Goal: Task Accomplishment & Management: Manage account settings

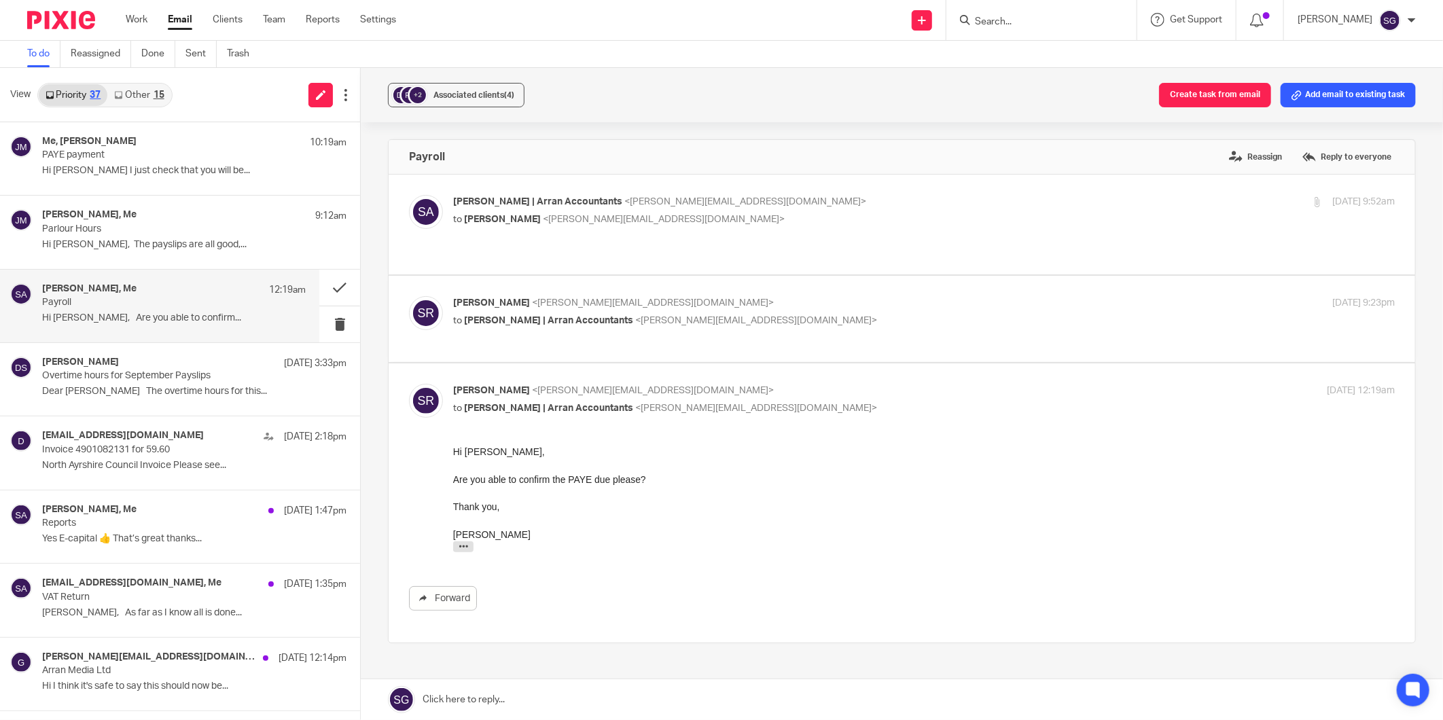
drag, startPoint x: 1007, startPoint y: 20, endPoint x: 1014, endPoint y: 15, distance: 8.7
click at [1010, 18] on input "Search" at bounding box center [1035, 22] width 122 height 12
type input "p"
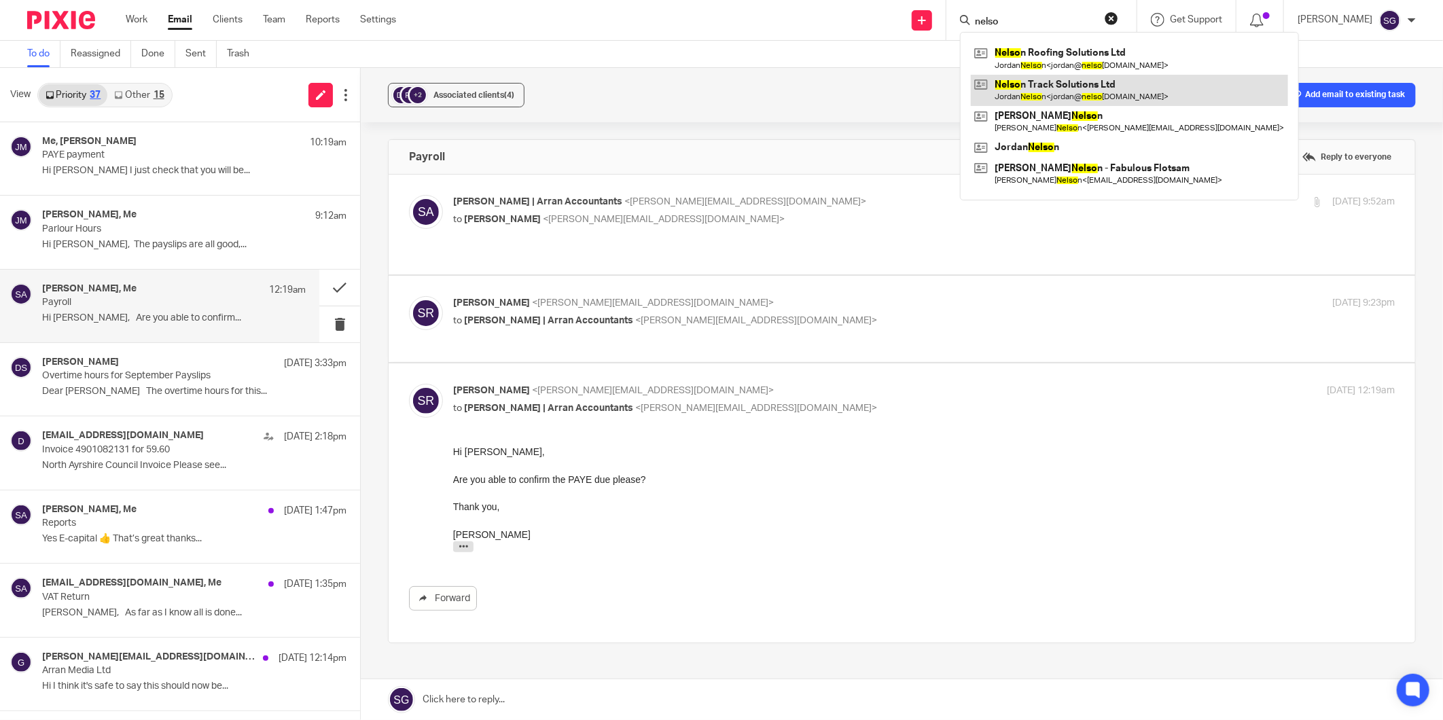
type input "nelso"
click at [1068, 98] on link at bounding box center [1129, 90] width 317 height 31
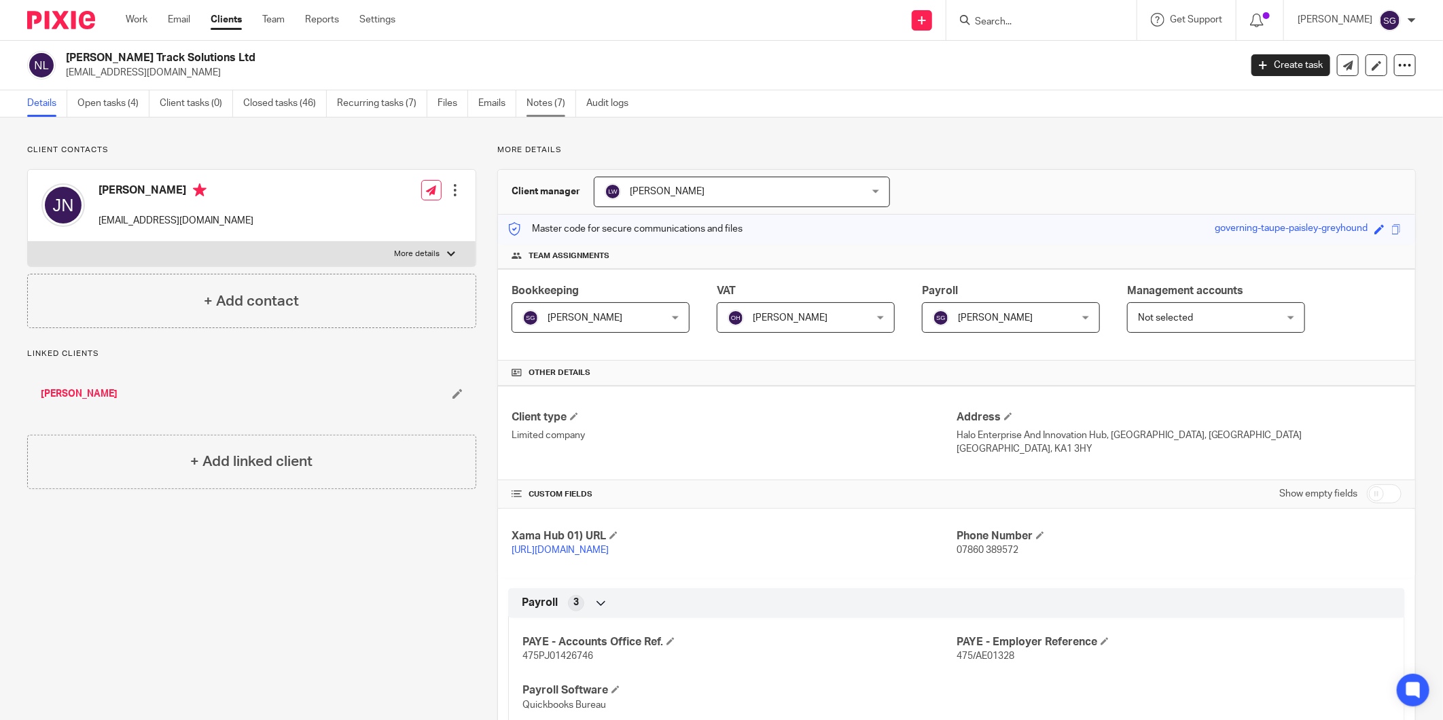
click at [552, 105] on link "Notes (7)" at bounding box center [552, 103] width 50 height 26
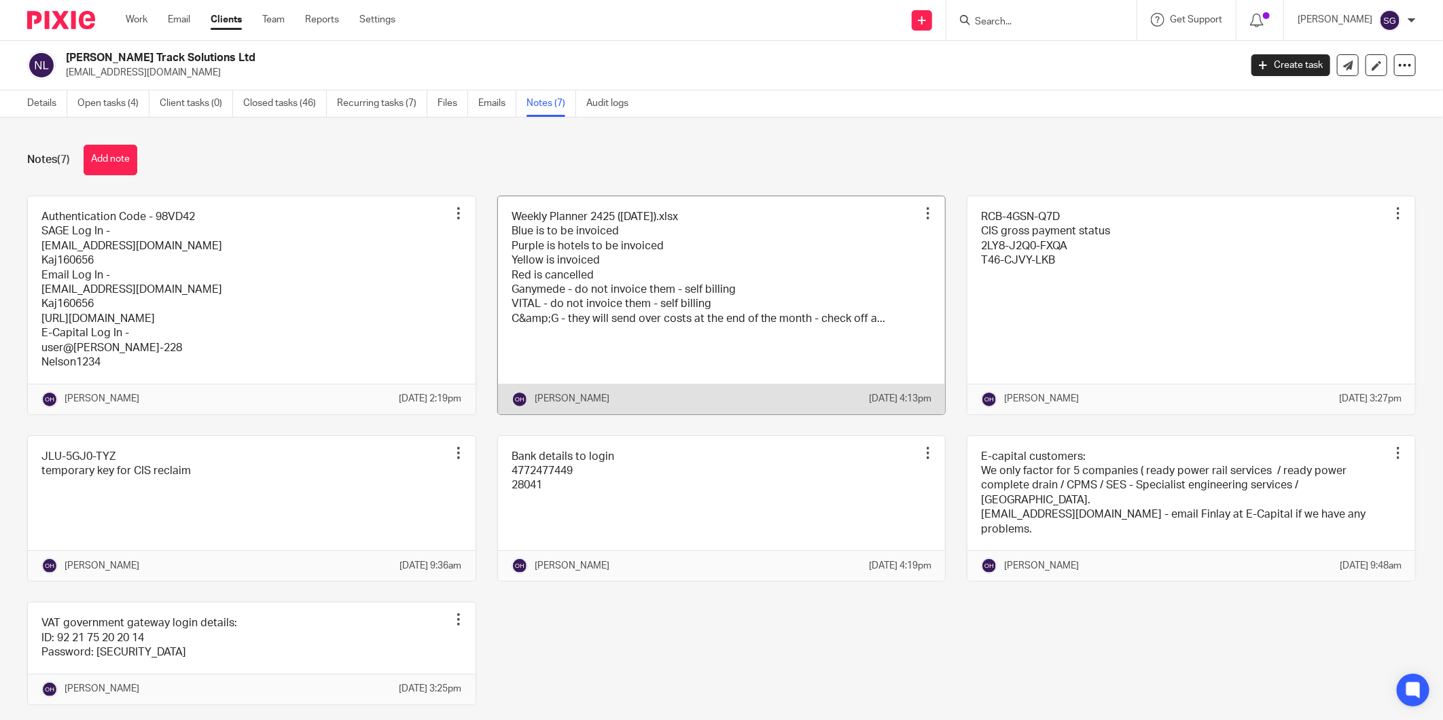
click at [713, 282] on link at bounding box center [722, 305] width 448 height 218
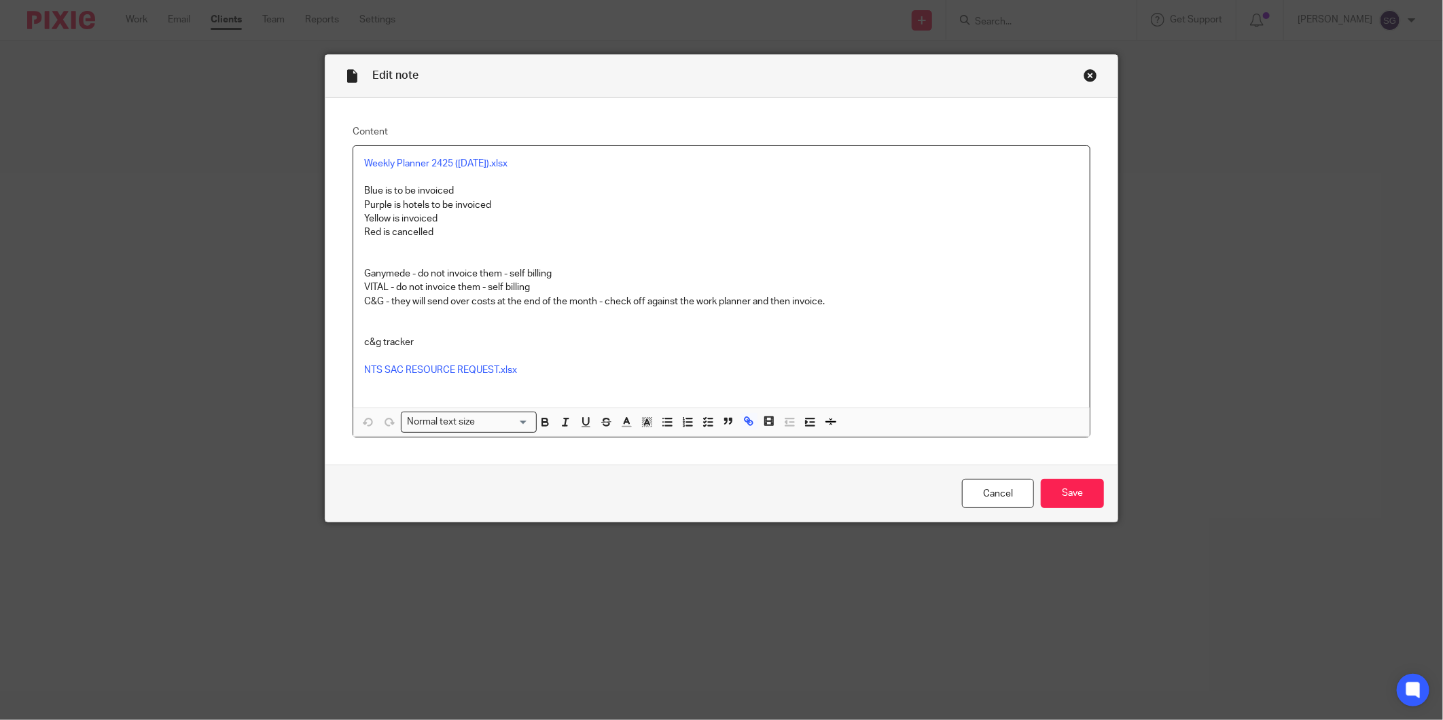
click at [1084, 76] on div "Close this dialog window" at bounding box center [1091, 76] width 14 height 14
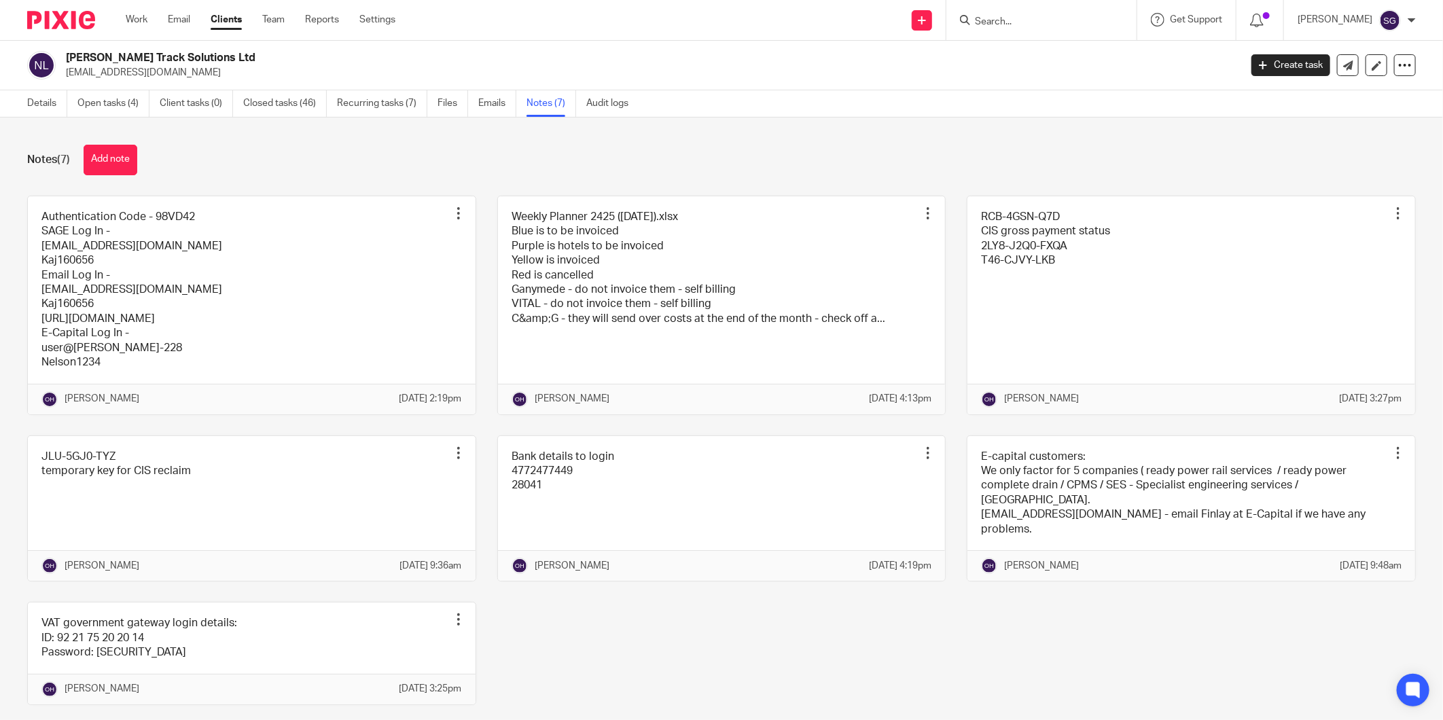
click at [999, 19] on input "Search" at bounding box center [1035, 22] width 122 height 12
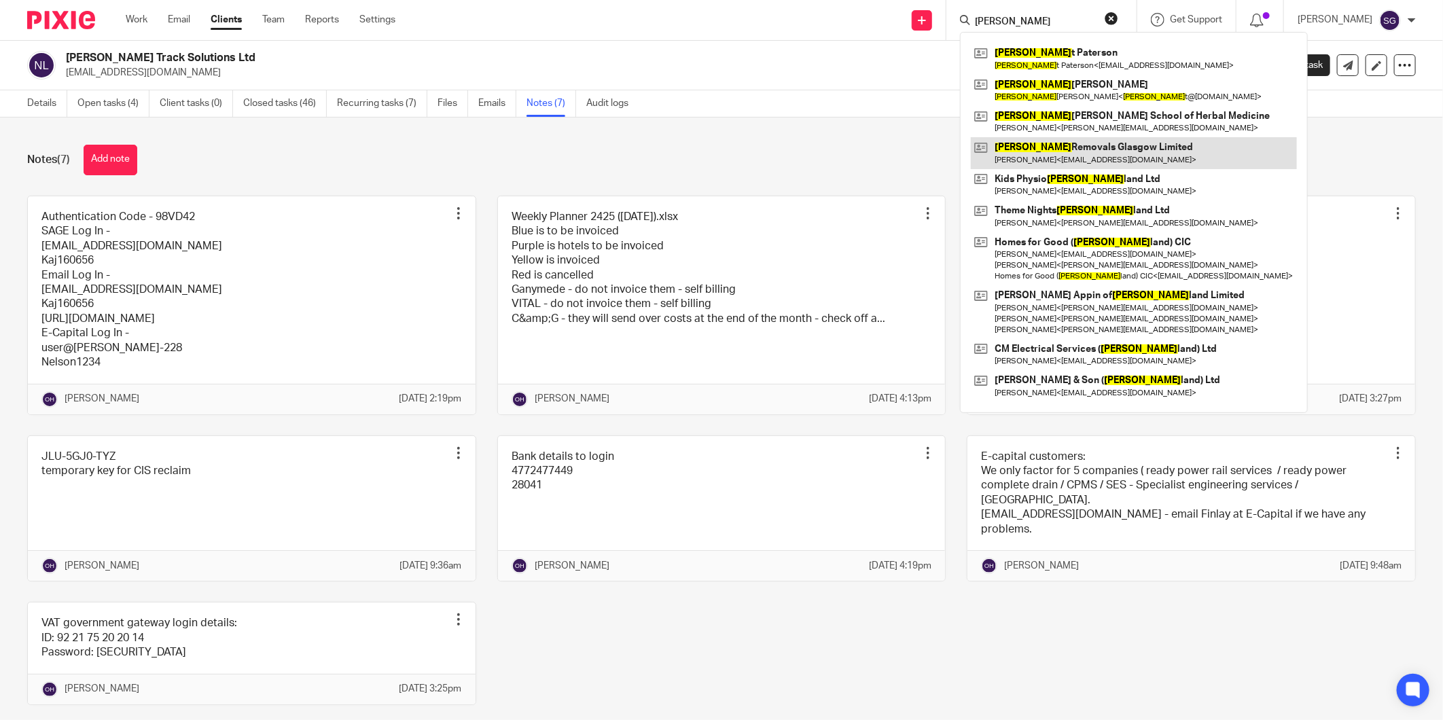
type input "[PERSON_NAME]"
click at [1071, 148] on link at bounding box center [1134, 152] width 326 height 31
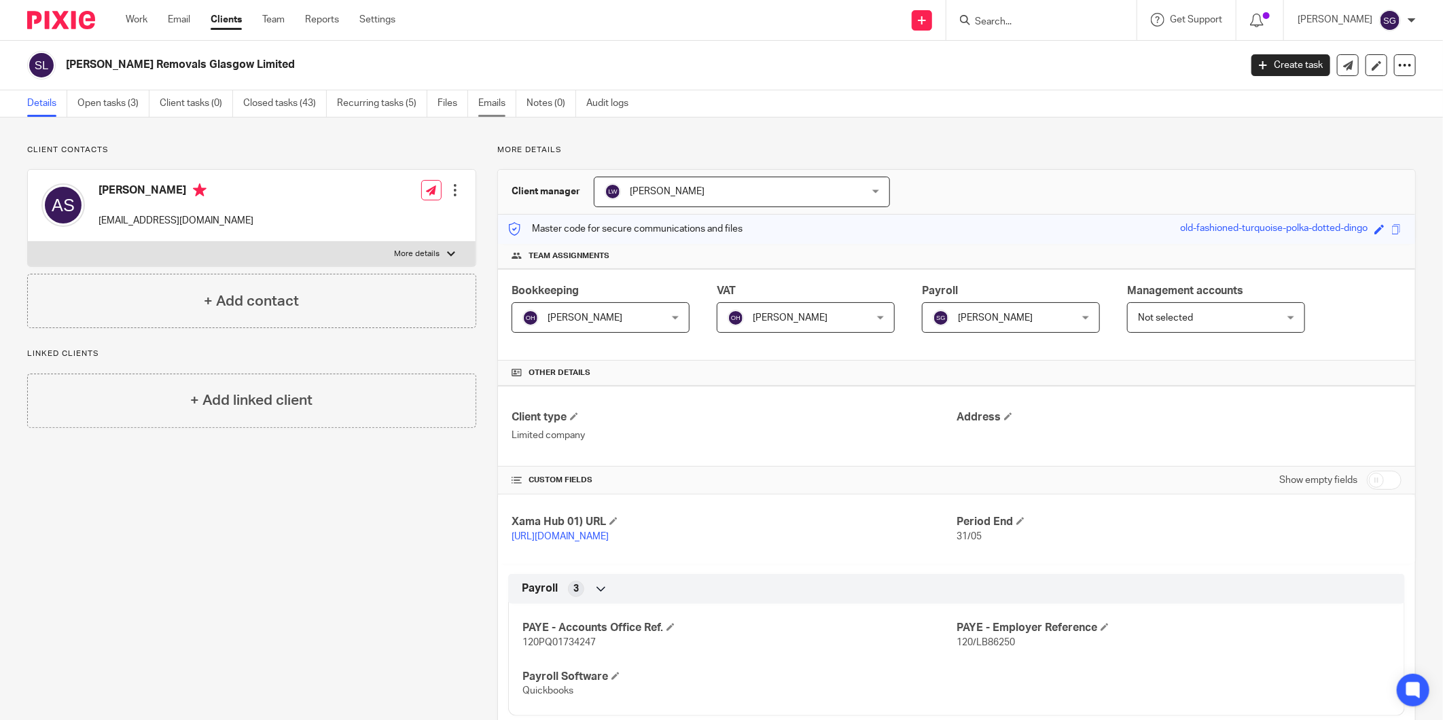
click at [491, 102] on link "Emails" at bounding box center [497, 103] width 38 height 26
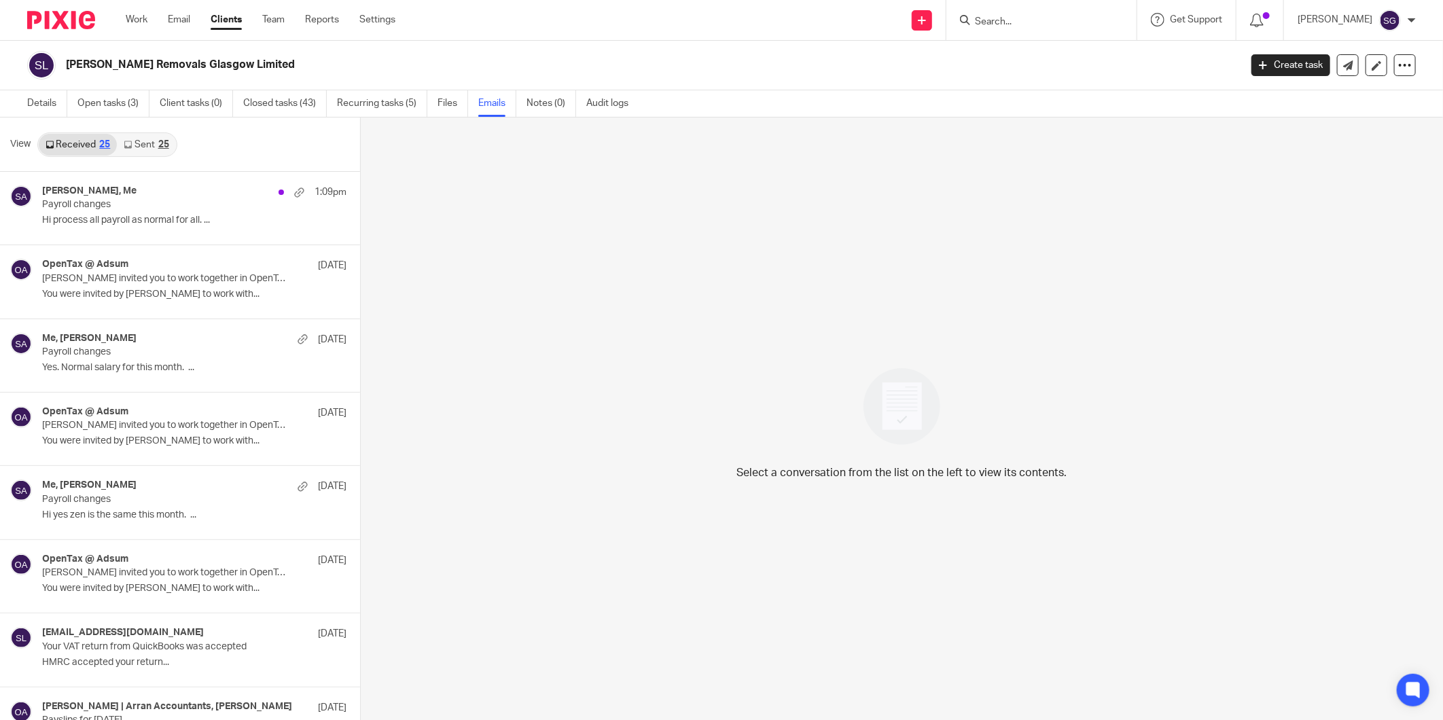
click at [135, 145] on link "Sent 25" at bounding box center [146, 145] width 58 height 22
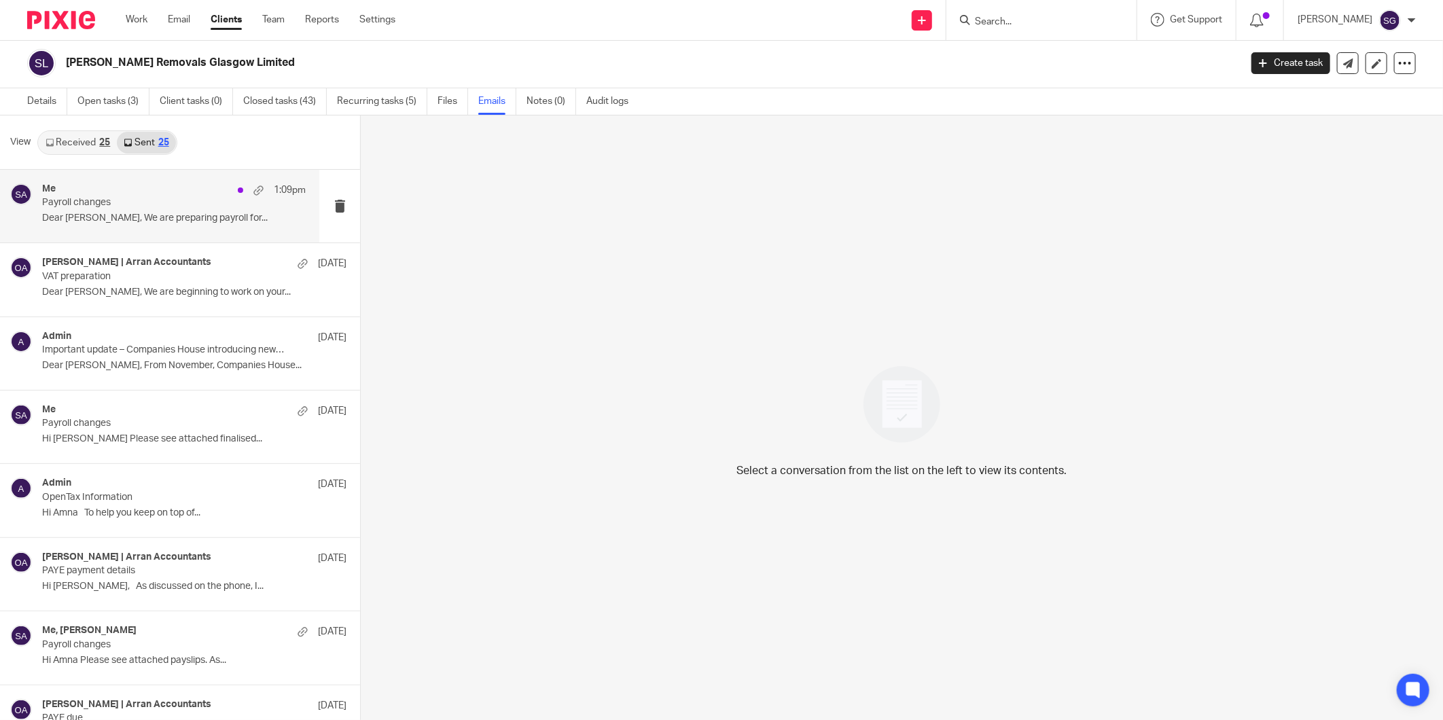
click at [161, 213] on p "Dear Amna, We are preparing payroll for..." at bounding box center [174, 219] width 264 height 12
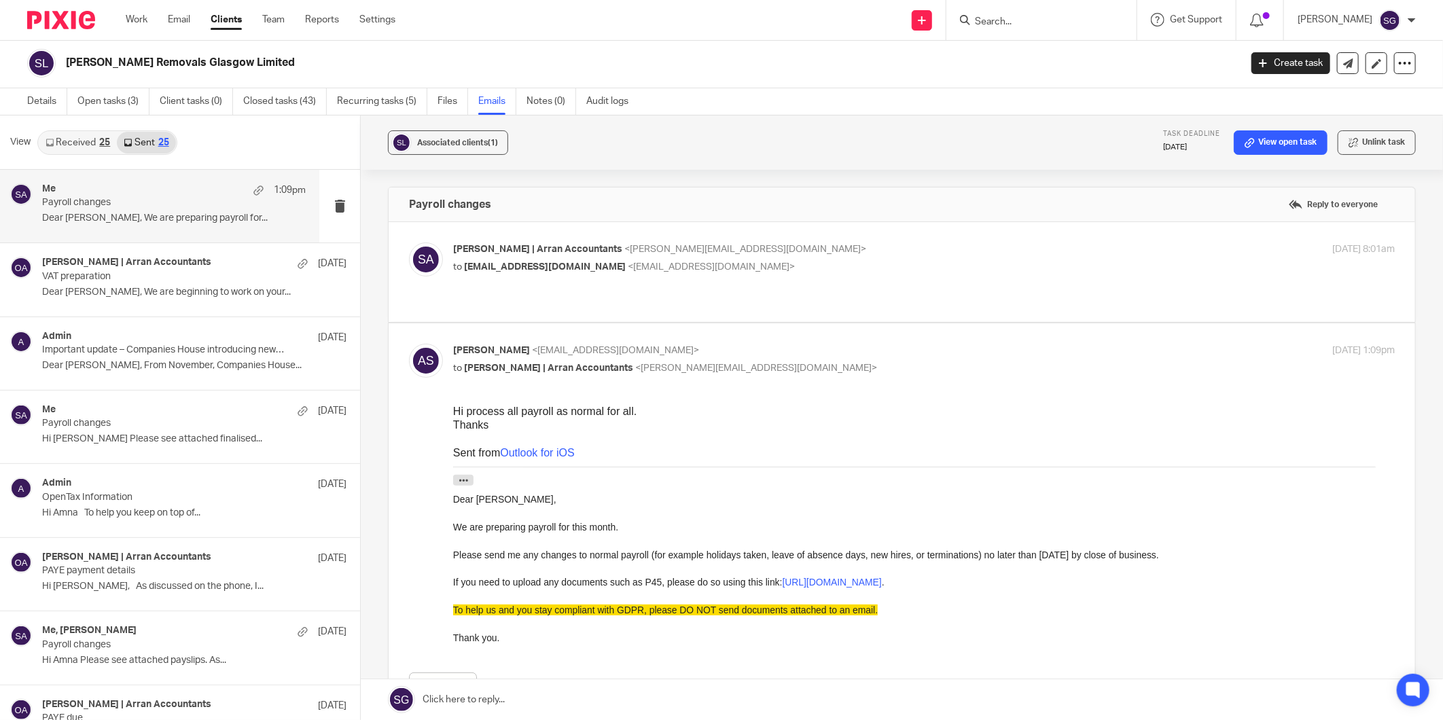
scroll to position [0, 0]
click at [510, 273] on p "to amna.saleem@outlook.com <amna.saleem@outlook.com>" at bounding box center [767, 267] width 628 height 14
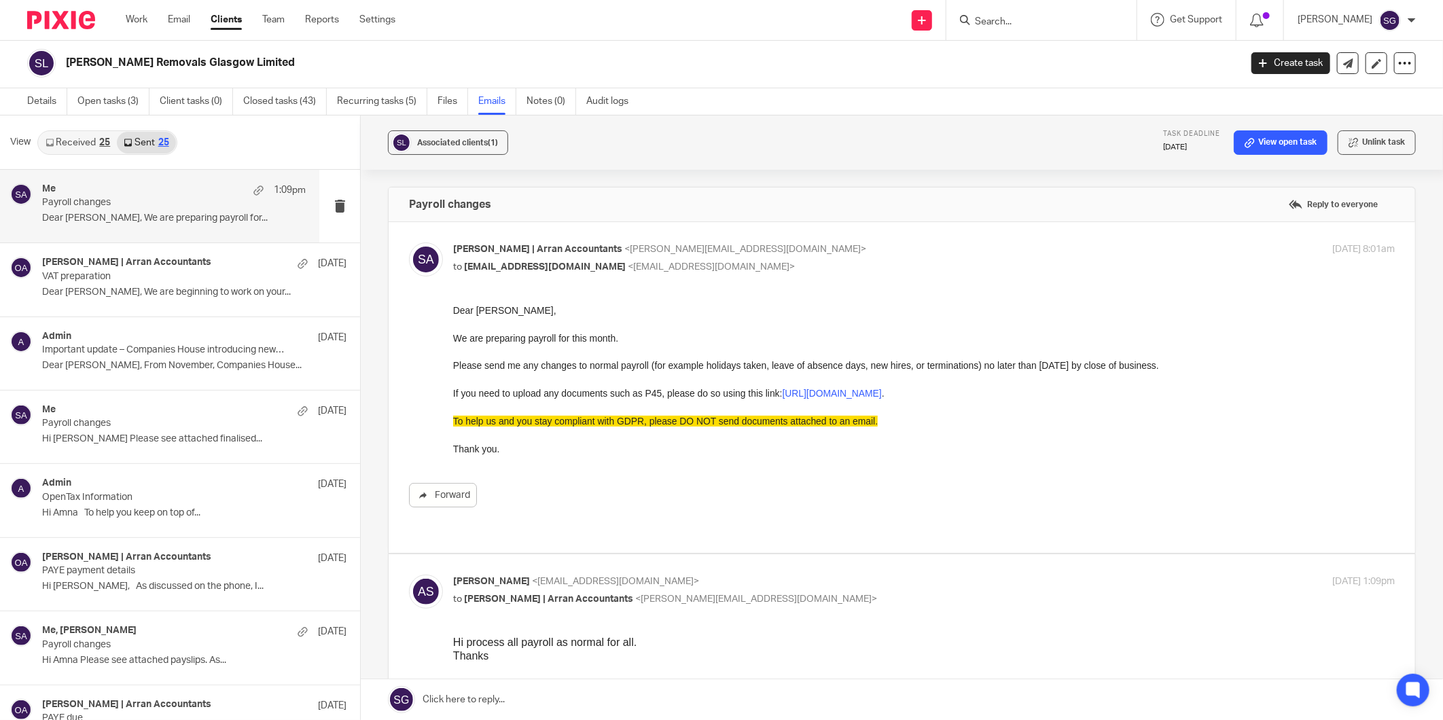
click at [505, 273] on p "to amna.saleem@outlook.com <amna.saleem@outlook.com>" at bounding box center [767, 267] width 628 height 14
checkbox input "false"
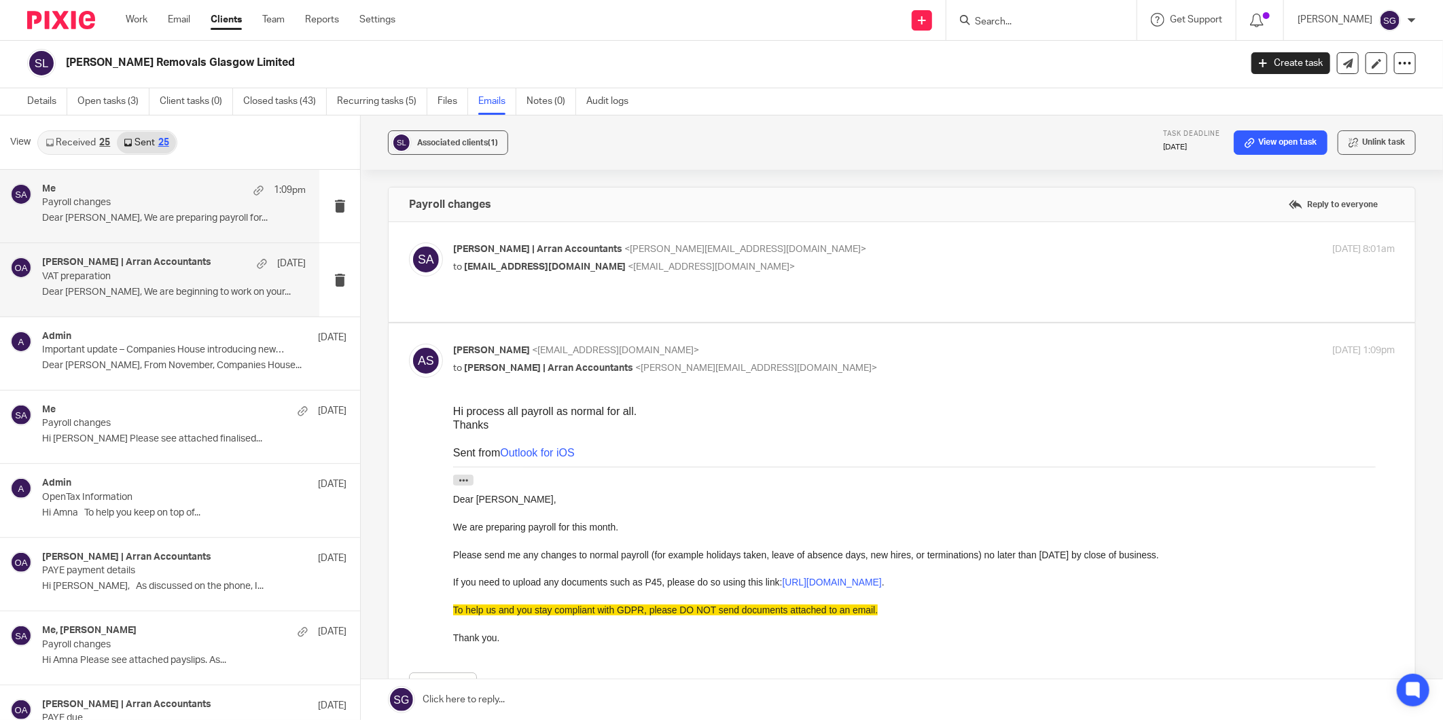
click at [109, 274] on p "VAT preparation" at bounding box center [147, 277] width 211 height 12
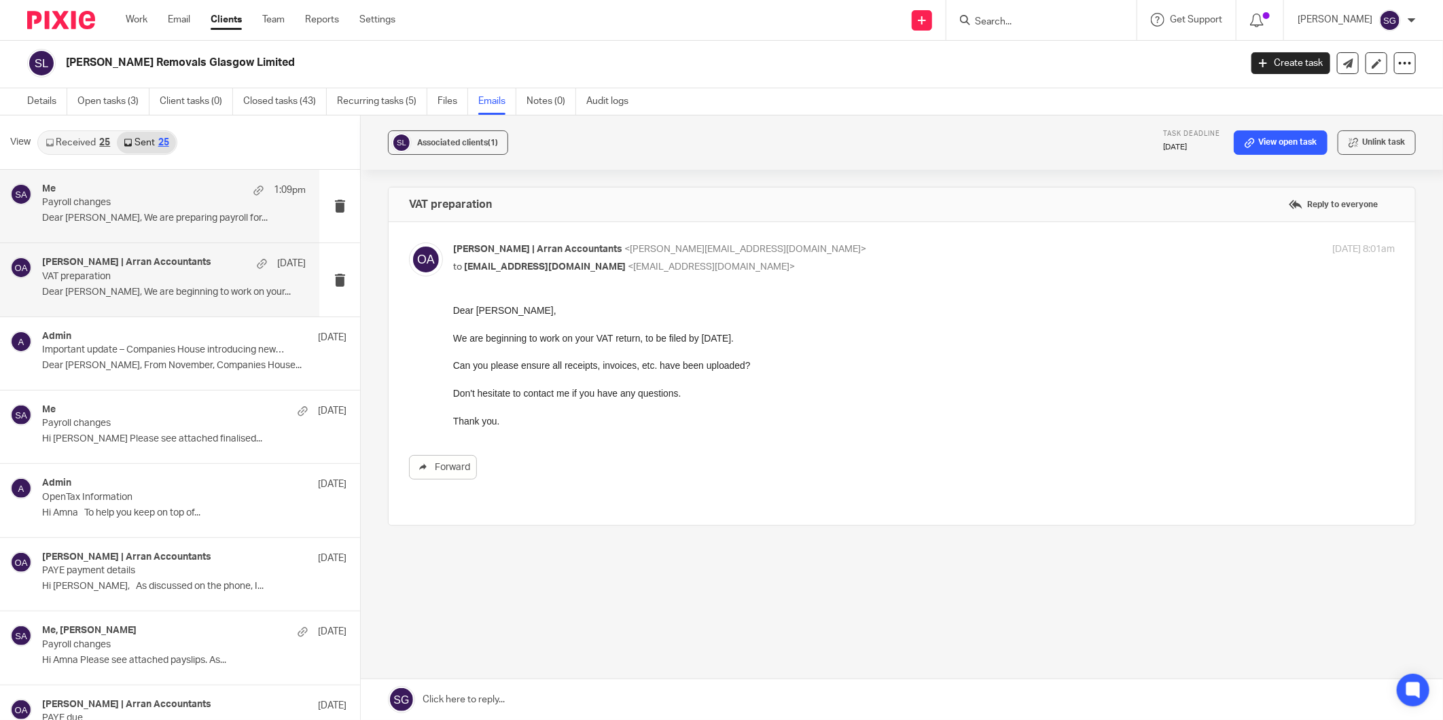
click at [139, 213] on p "Dear Amna, We are preparing payroll for..." at bounding box center [174, 219] width 264 height 12
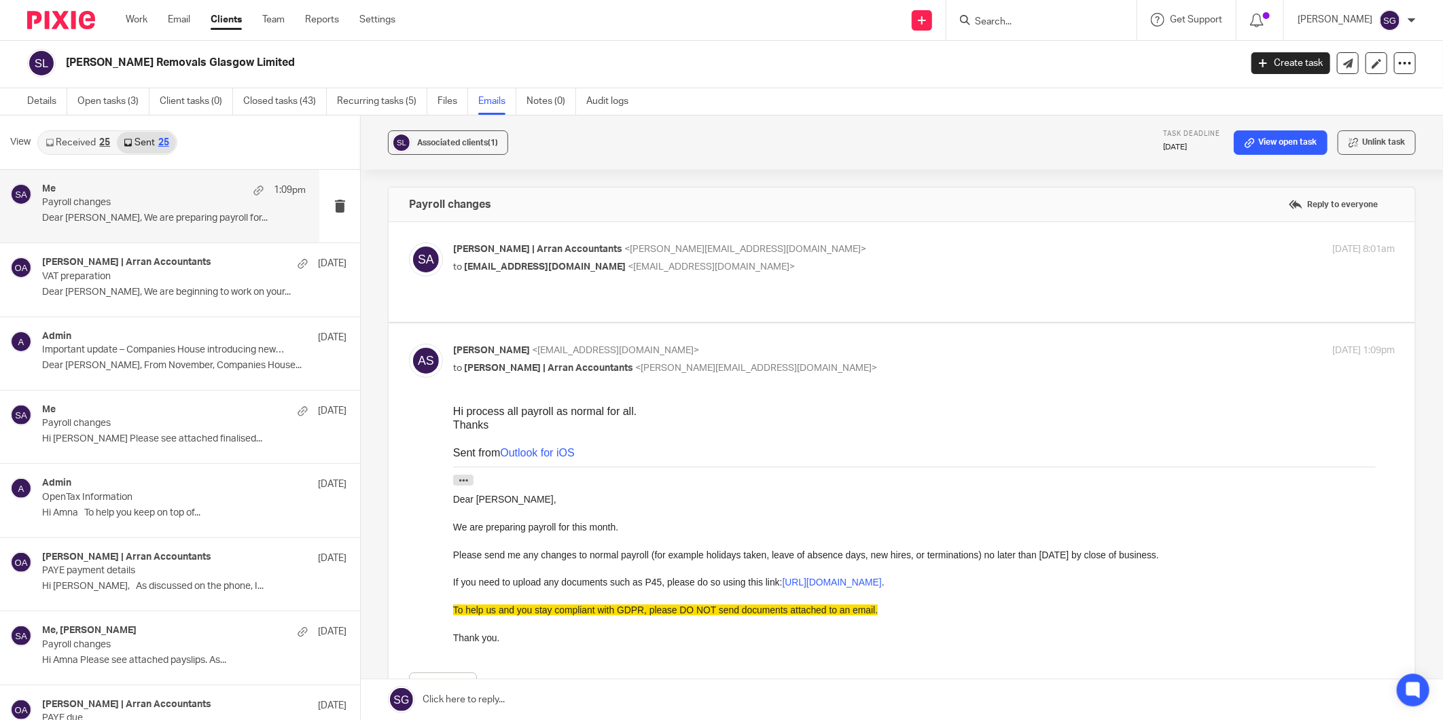
click at [88, 145] on link "Received 25" at bounding box center [78, 143] width 78 height 22
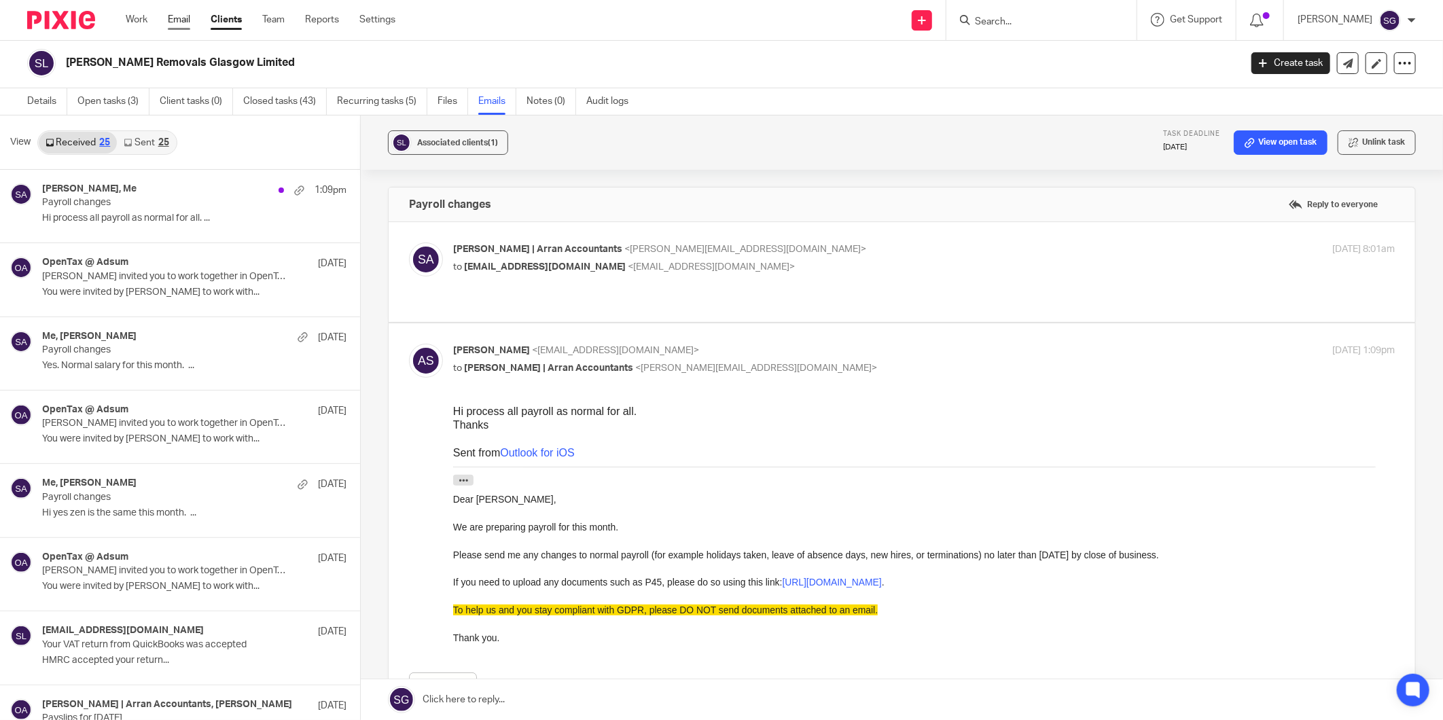
click at [178, 23] on link "Email" at bounding box center [179, 20] width 22 height 14
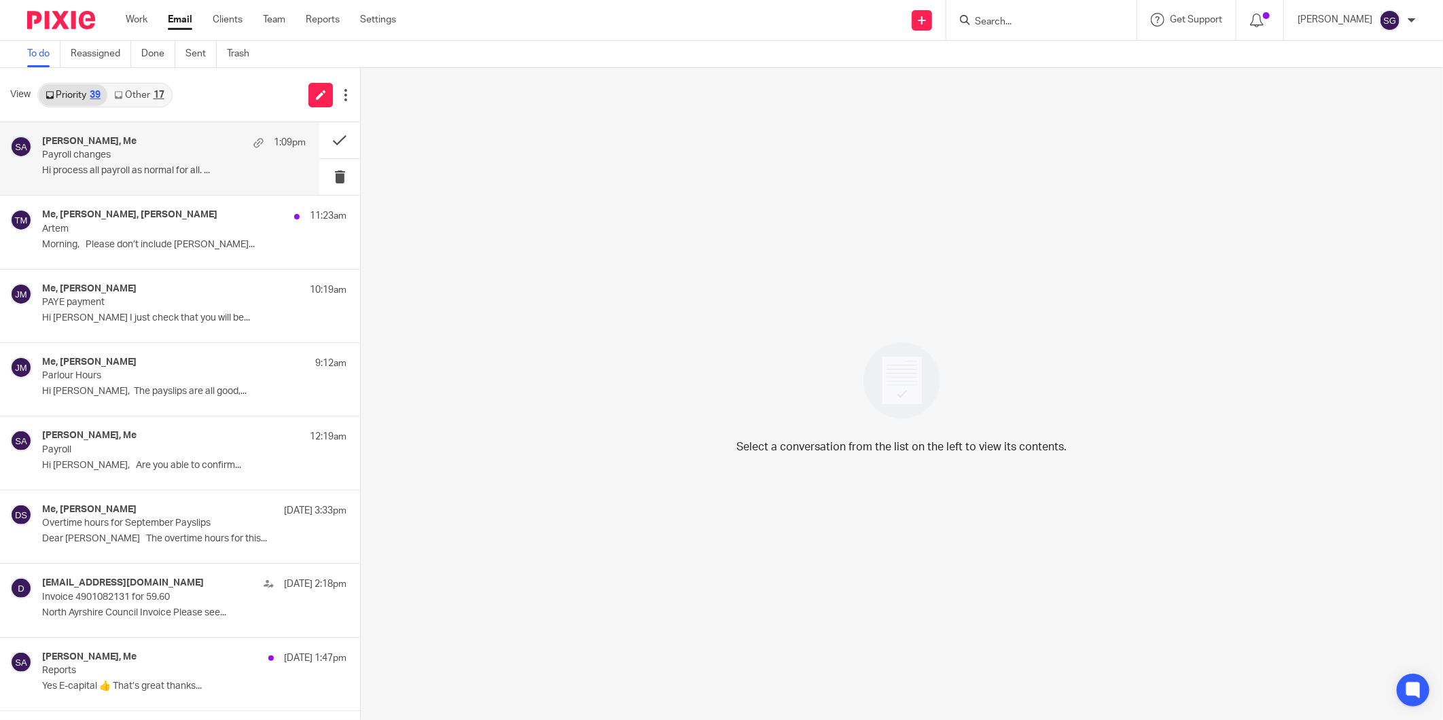
click at [156, 180] on div "amna saleem, Me 1:09pm Payroll changes Hi process all payroll as normal for all…" at bounding box center [174, 159] width 264 height 46
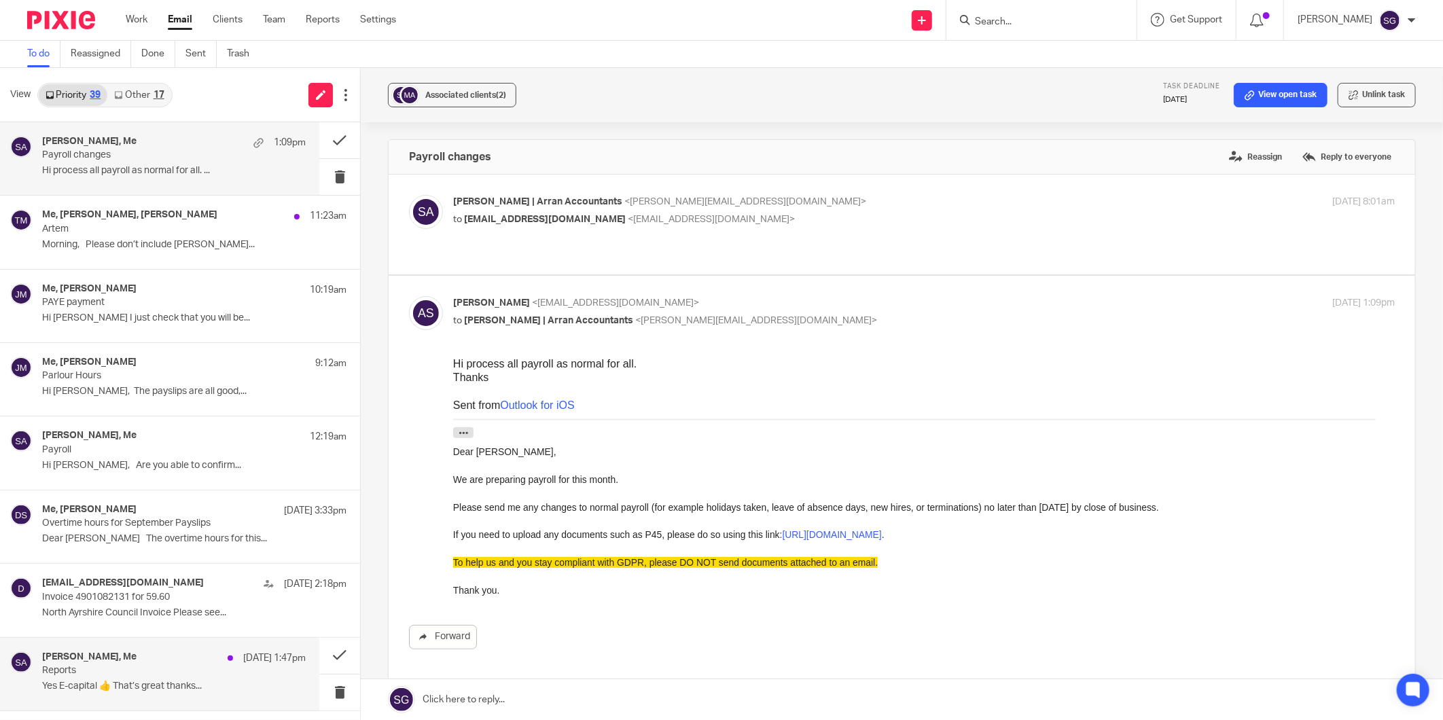
click at [163, 675] on p "Reports" at bounding box center [147, 671] width 211 height 12
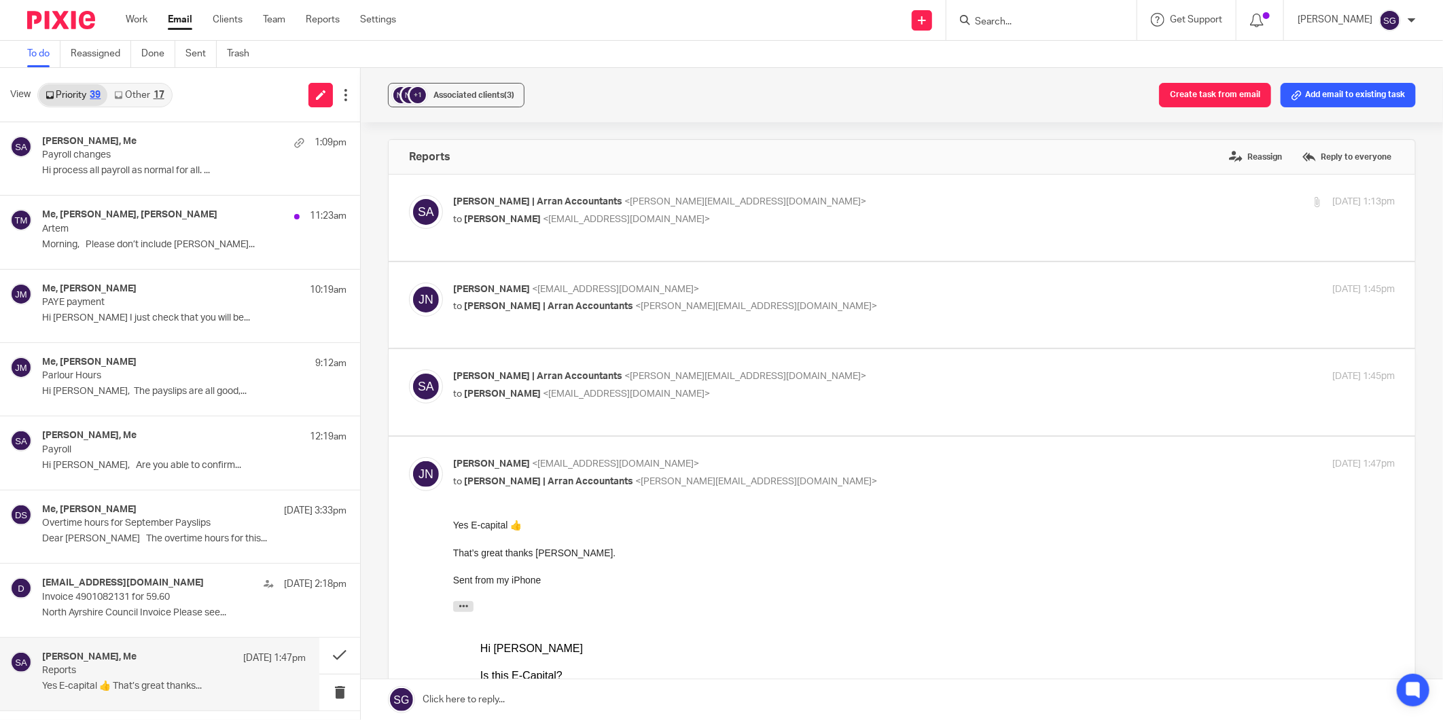
click at [531, 410] on div "Sarah | Arran Accountants <sarah@arranaccountants.co.uk> to Jordan Nelson <jord…" at bounding box center [902, 393] width 986 height 46
click at [525, 404] on div "Sarah | Arran Accountants <sarah@arranaccountants.co.uk> to Jordan Nelson <jord…" at bounding box center [924, 387] width 942 height 34
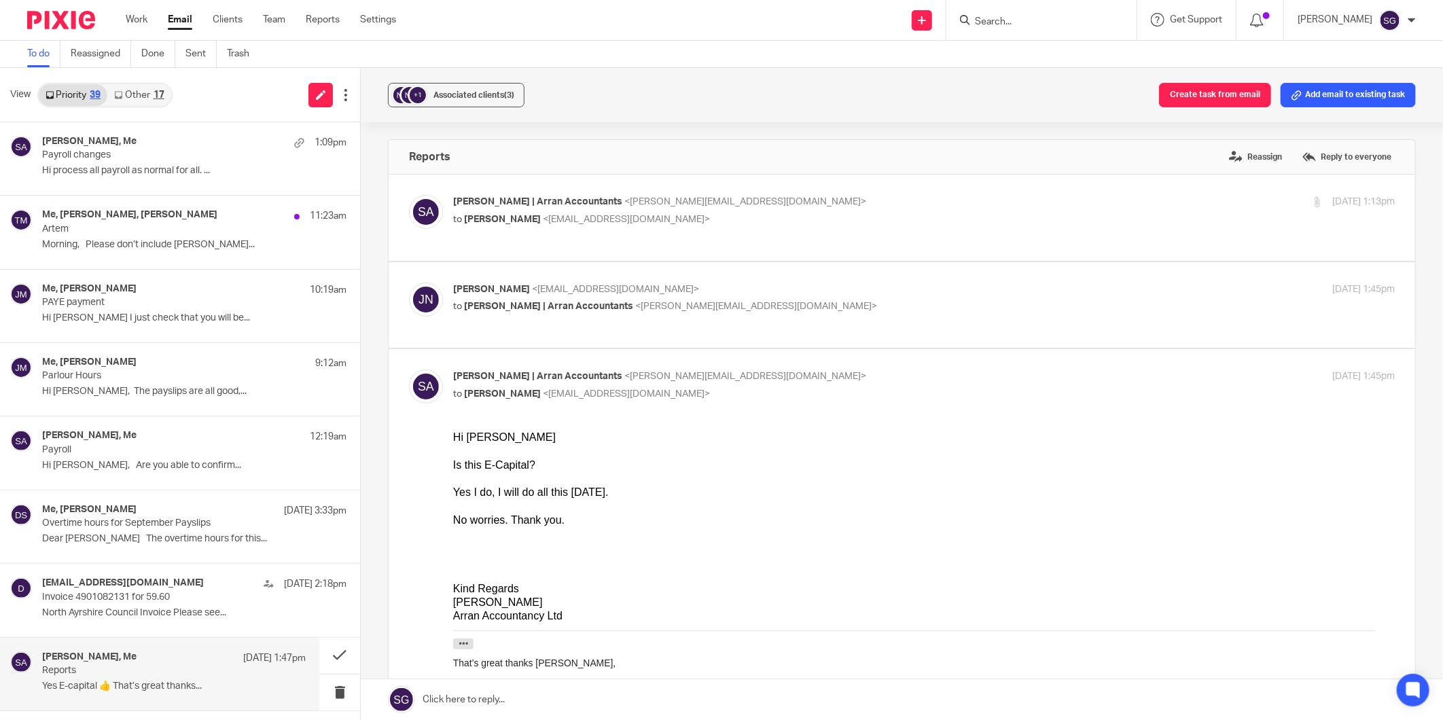
click at [525, 404] on div "Sarah | Arran Accountants <sarah@arranaccountants.co.uk> to Jordan Nelson <jord…" at bounding box center [924, 387] width 942 height 34
checkbox input "false"
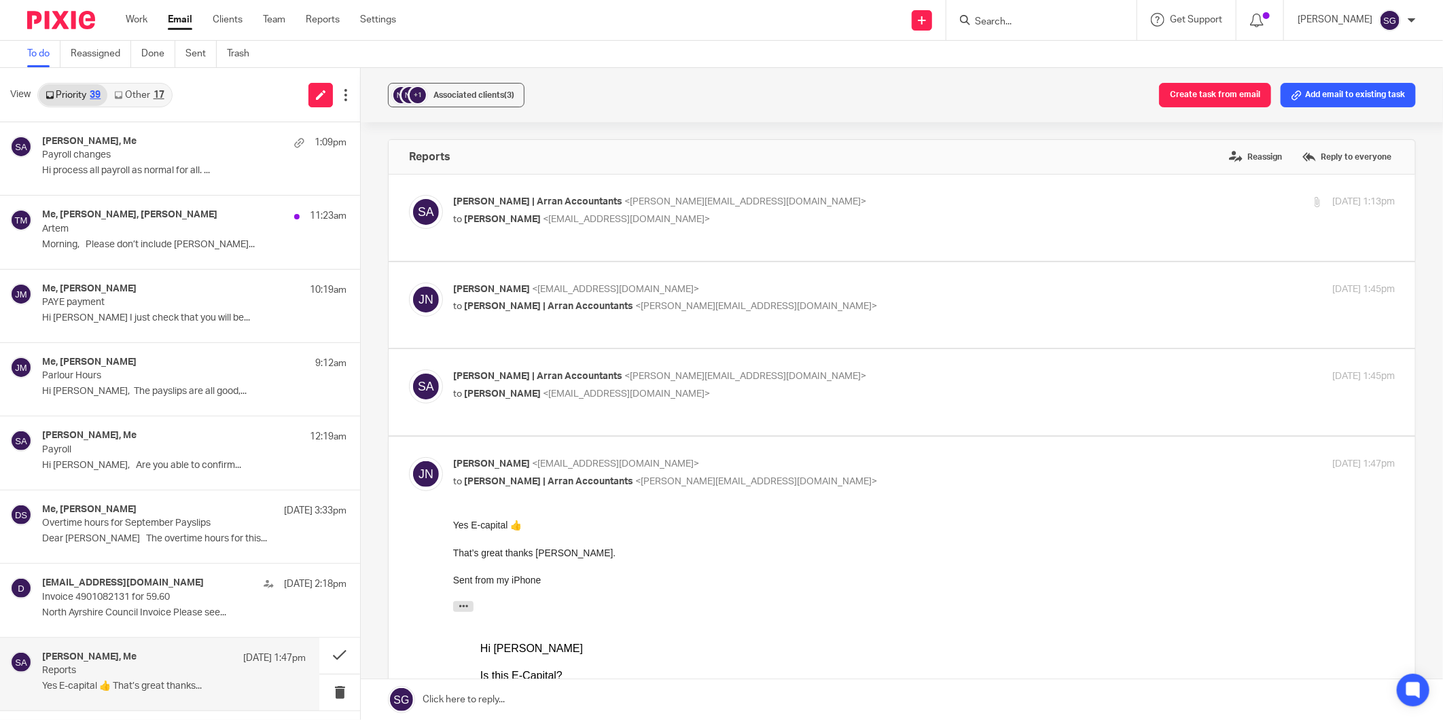
click at [512, 318] on div "Jordan Nelson <jordan@nelsontracksolutions.com> to Sarah | Arran Accountants <s…" at bounding box center [902, 306] width 986 height 46
click at [515, 313] on p "to Sarah | Arran Accountants <sarah@arranaccountants.co.uk>" at bounding box center [767, 307] width 628 height 14
checkbox input "true"
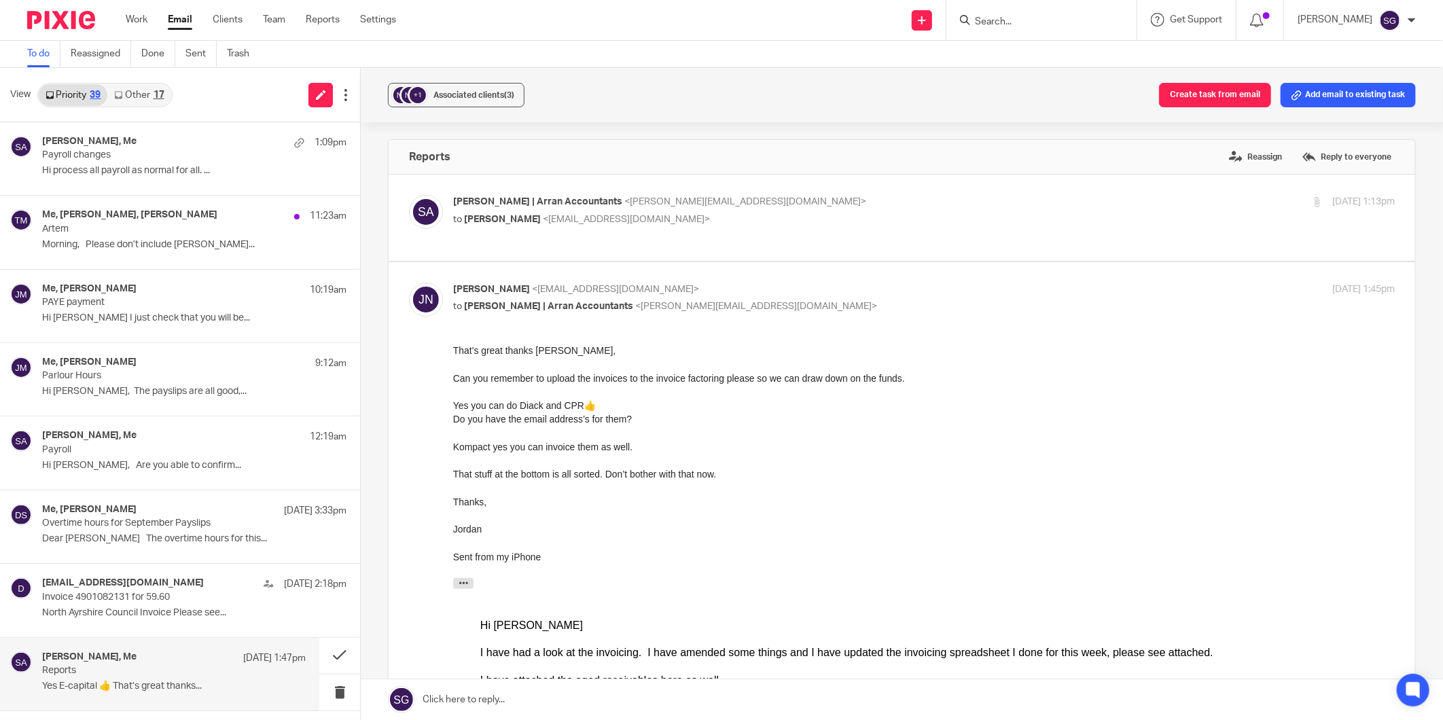
click at [1003, 22] on input "Search" at bounding box center [1035, 22] width 122 height 12
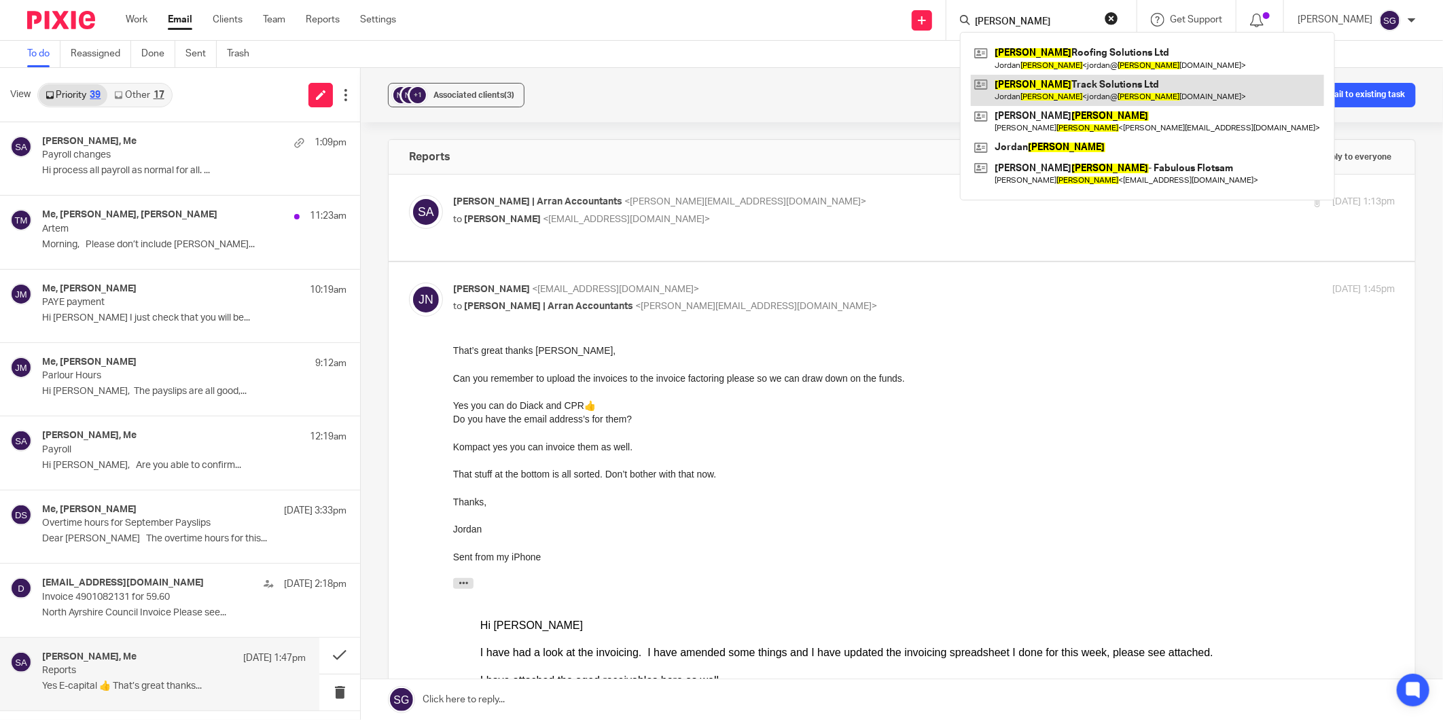
type input "nelson"
click at [1045, 84] on link at bounding box center [1147, 90] width 353 height 31
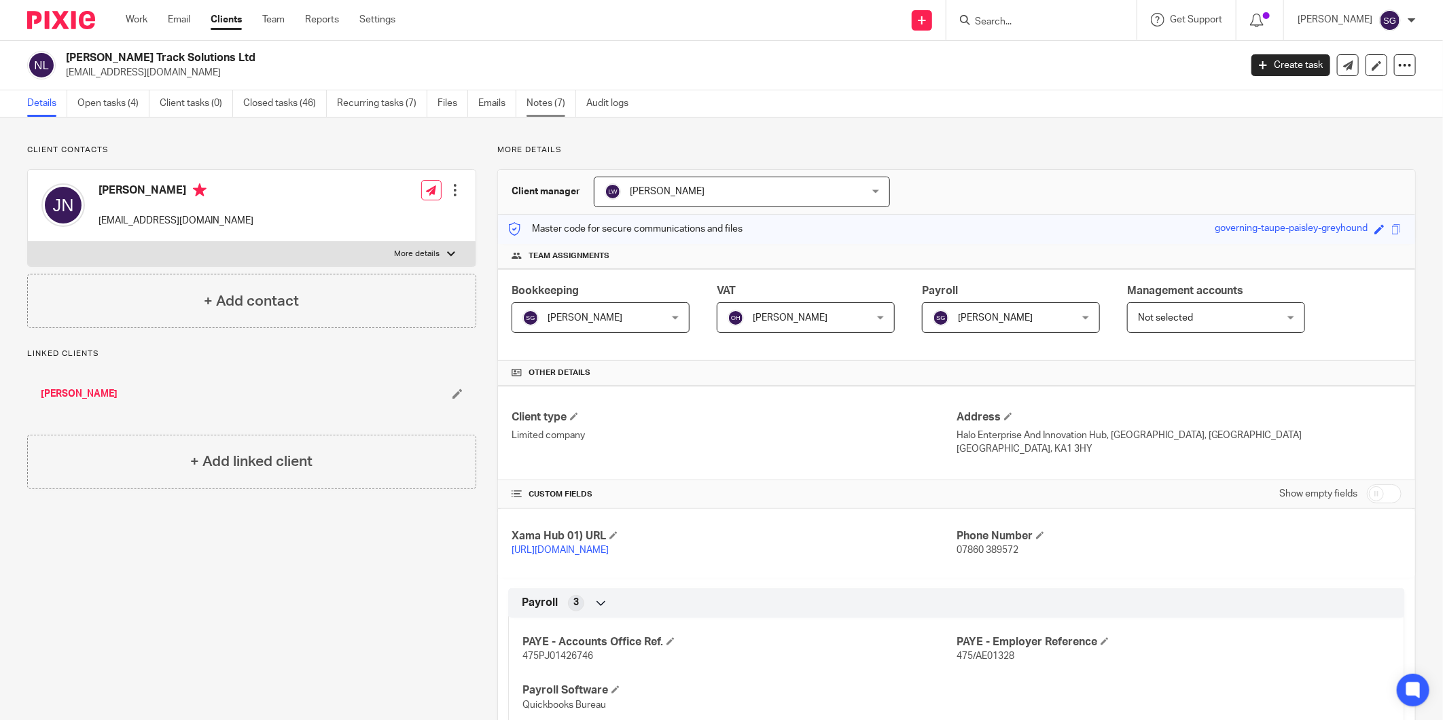
click at [539, 98] on link "Notes (7)" at bounding box center [552, 103] width 50 height 26
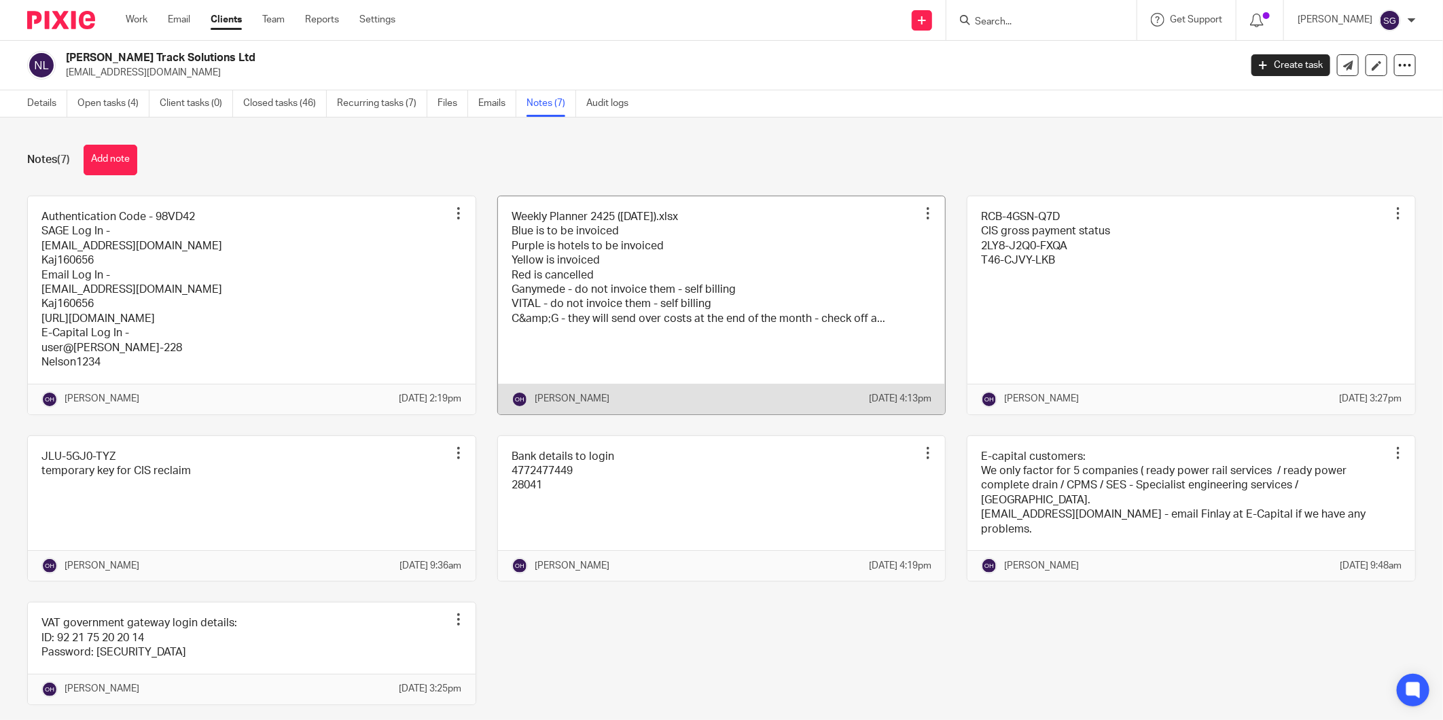
click at [688, 215] on link at bounding box center [722, 305] width 448 height 218
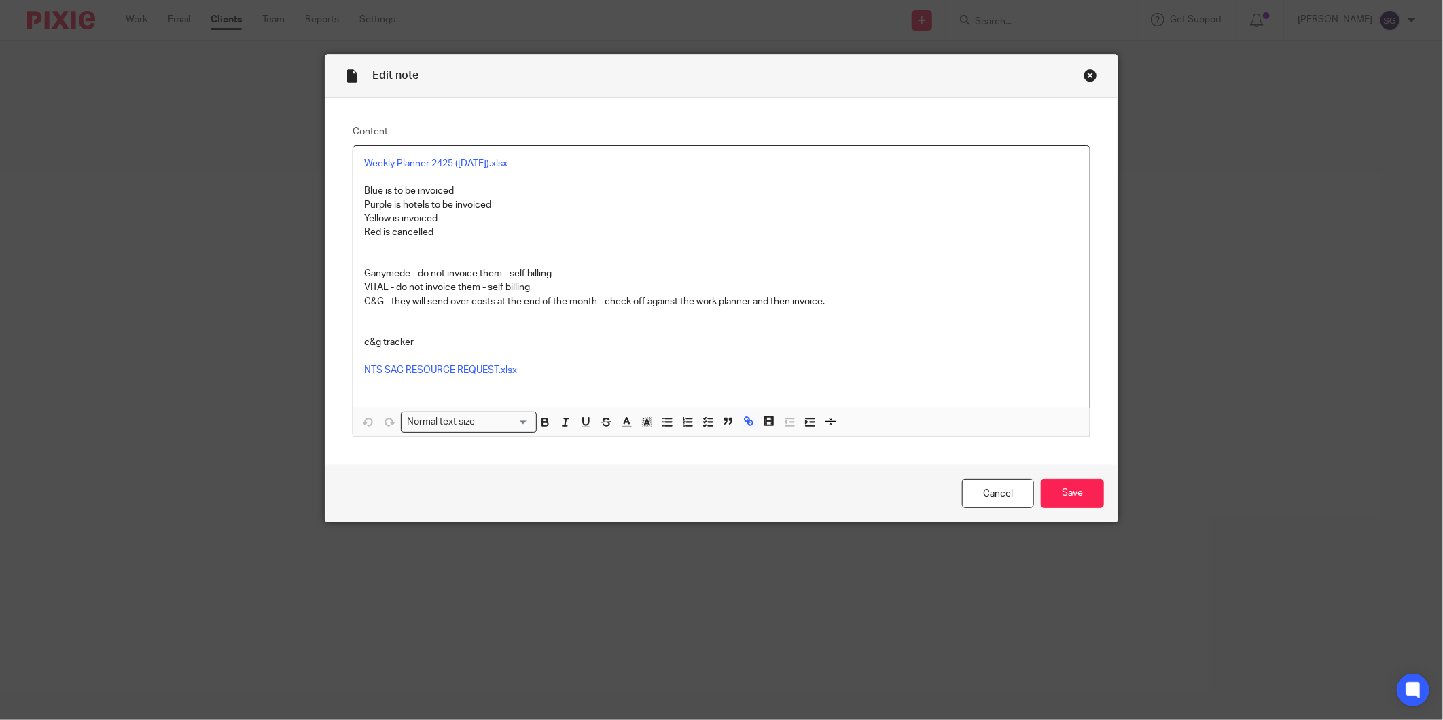
click at [1084, 73] on div "Close this dialog window" at bounding box center [1091, 76] width 14 height 14
